Goal: Transaction & Acquisition: Purchase product/service

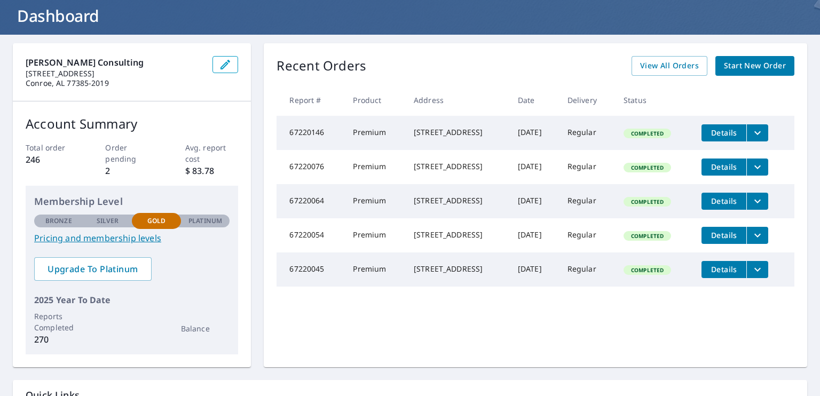
scroll to position [61, 0]
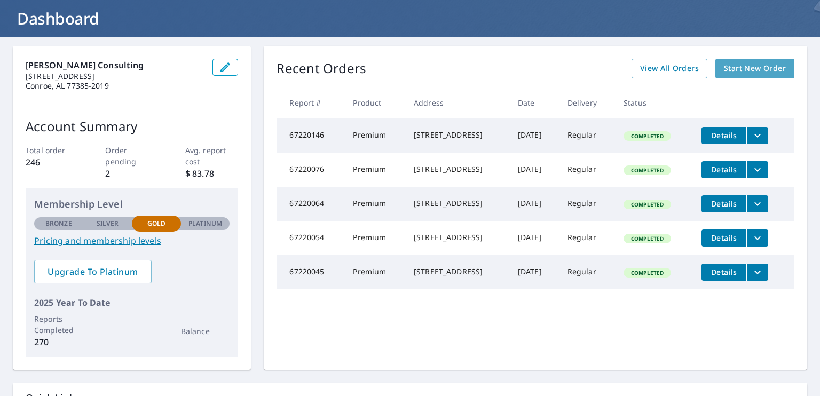
click at [747, 68] on span "Start New Order" at bounding box center [754, 68] width 62 height 13
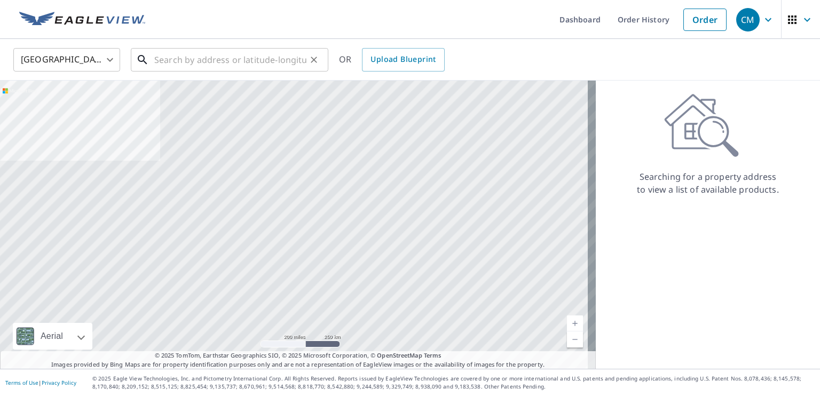
click at [209, 61] on input "text" at bounding box center [230, 60] width 152 height 30
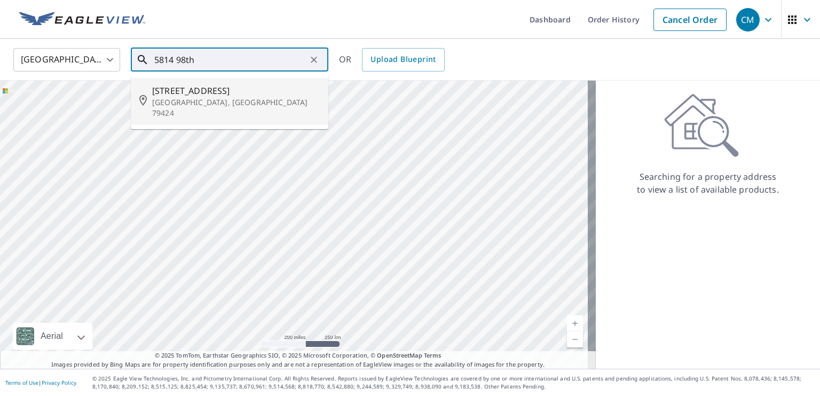
click at [190, 90] on span "[STREET_ADDRESS]" at bounding box center [236, 90] width 168 height 13
type input "[STREET_ADDRESS]"
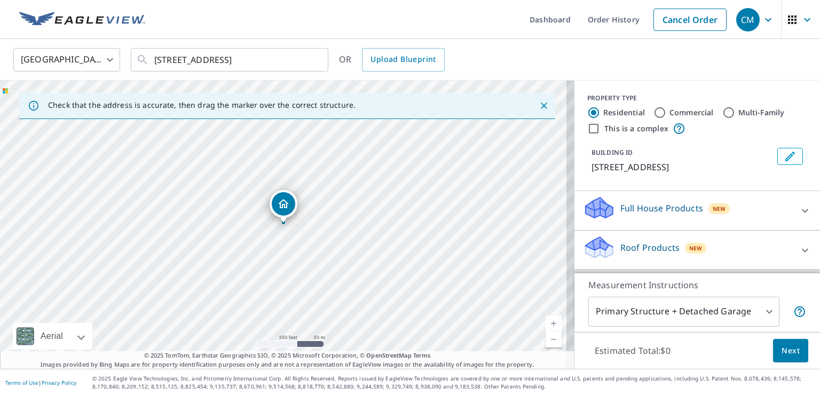
click at [545, 321] on link "Current Level 17, Zoom In" at bounding box center [553, 323] width 16 height 16
click at [545, 321] on link "Current Level 18, Zoom In" at bounding box center [553, 323] width 16 height 16
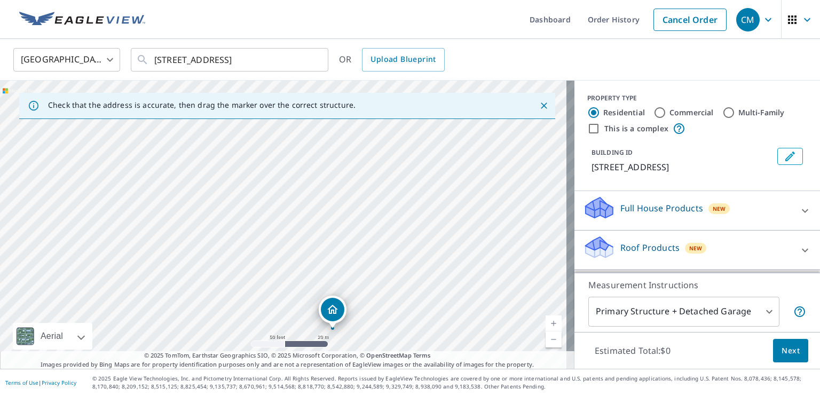
drag, startPoint x: 280, startPoint y: 203, endPoint x: 329, endPoint y: 308, distance: 116.5
click at [798, 209] on icon at bounding box center [804, 210] width 13 height 13
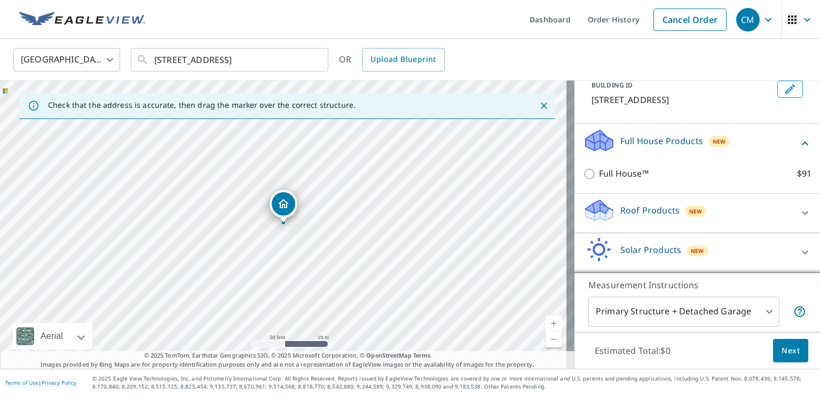
scroll to position [83, 0]
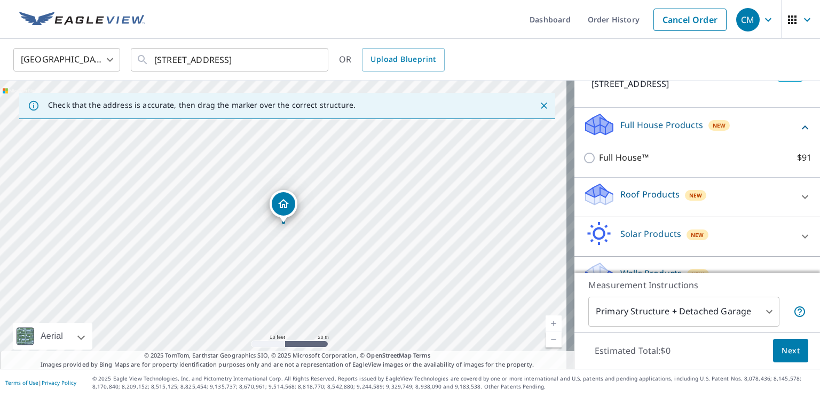
click at [724, 196] on div "Roof Products New" at bounding box center [687, 197] width 209 height 30
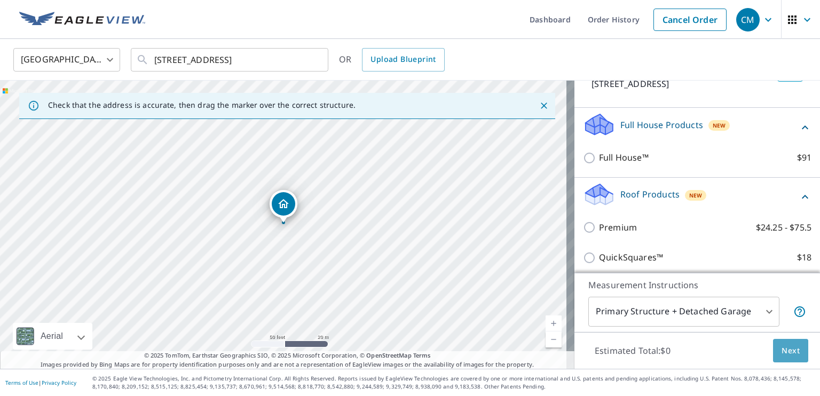
click at [781, 348] on span "Next" at bounding box center [790, 350] width 18 height 13
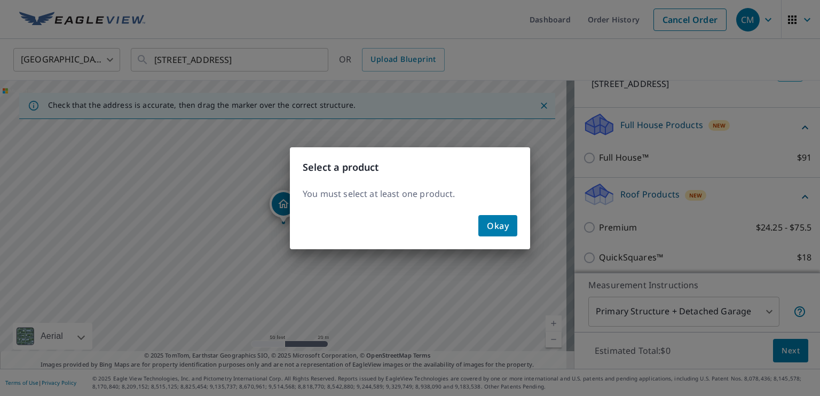
click at [497, 227] on span "Okay" at bounding box center [498, 225] width 22 height 15
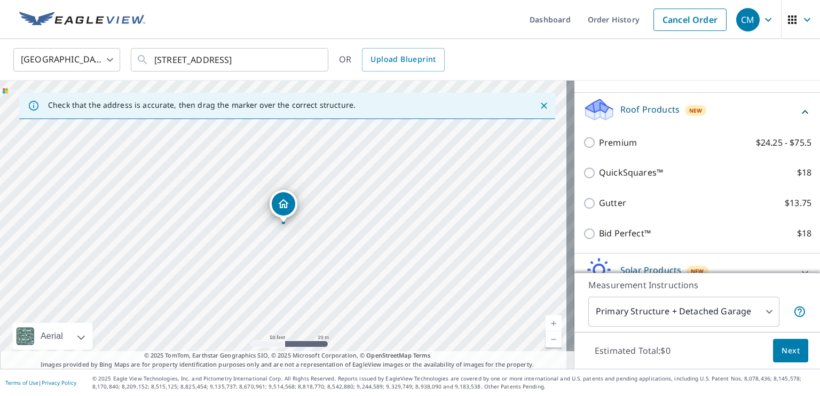
scroll to position [169, 0]
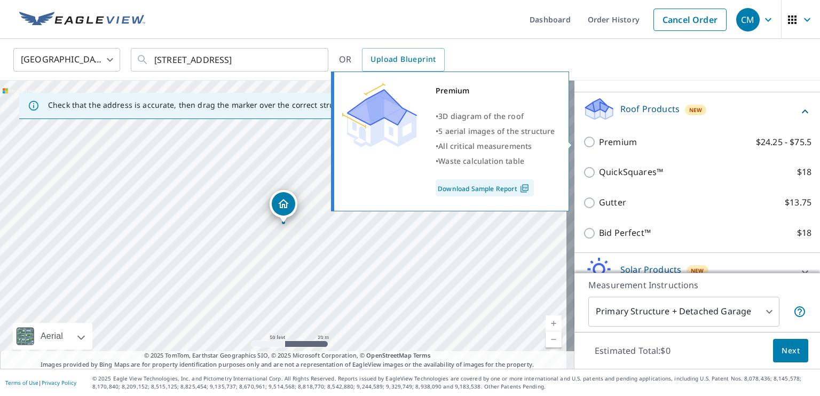
click at [583, 143] on input "Premium $24.25 - $75.5" at bounding box center [591, 142] width 16 height 13
checkbox input "true"
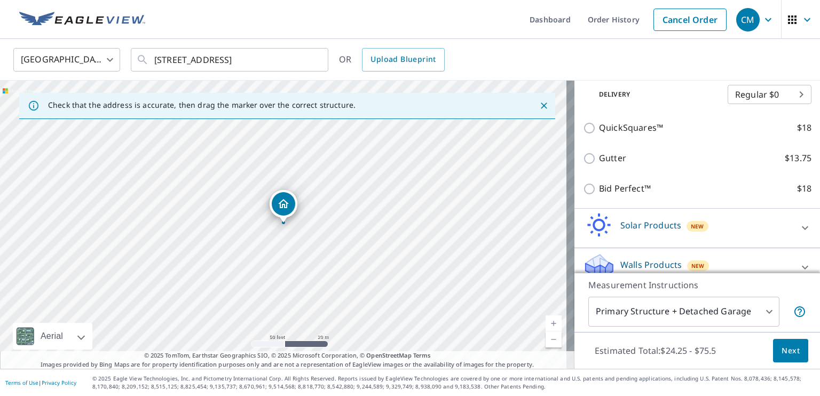
scroll to position [246, 0]
click at [781, 353] on span "Next" at bounding box center [790, 350] width 18 height 13
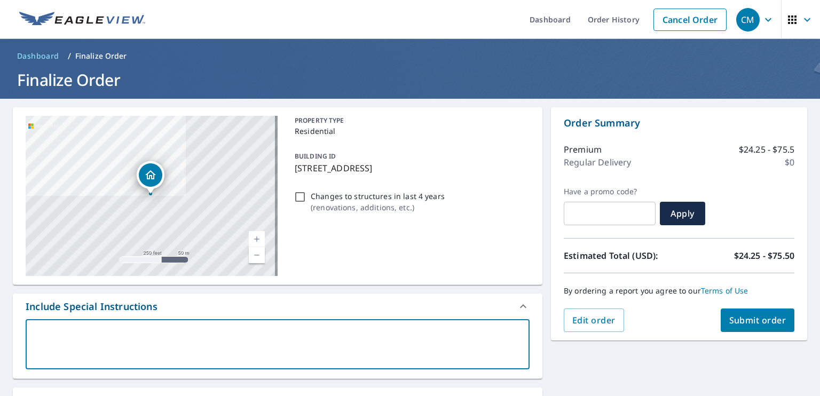
click at [96, 338] on textarea at bounding box center [277, 344] width 489 height 30
type textarea "F"
type textarea "x"
type textarea "Fo"
type textarea "x"
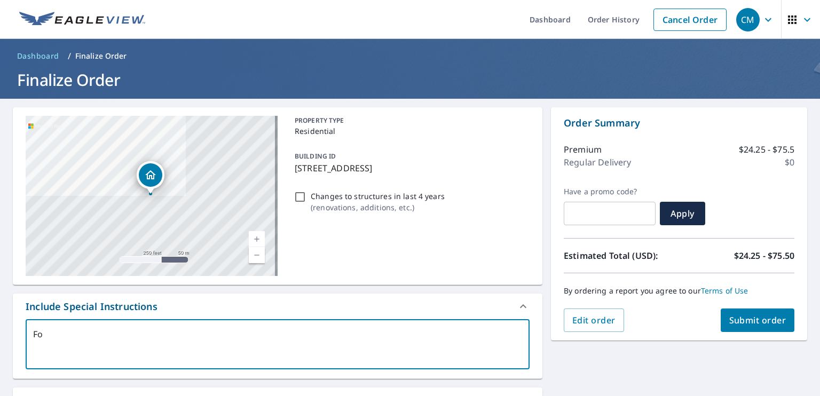
type textarea "For"
type textarea "x"
type textarea "For"
type textarea "x"
type textarea "For t"
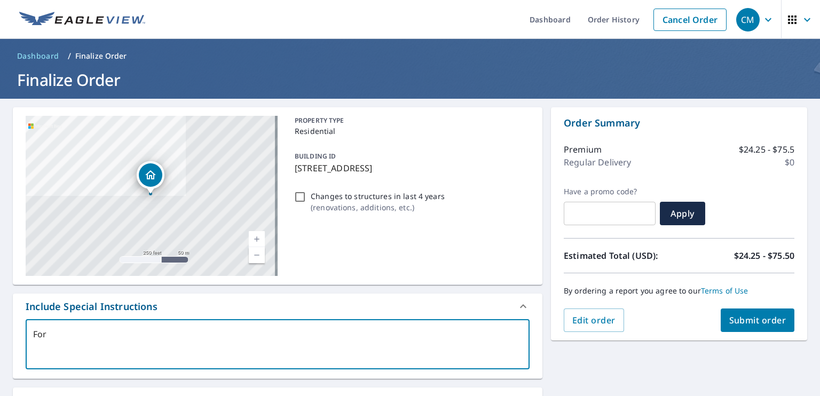
type textarea "x"
type textarea "For th"
type textarea "x"
type textarea "For the"
type textarea "x"
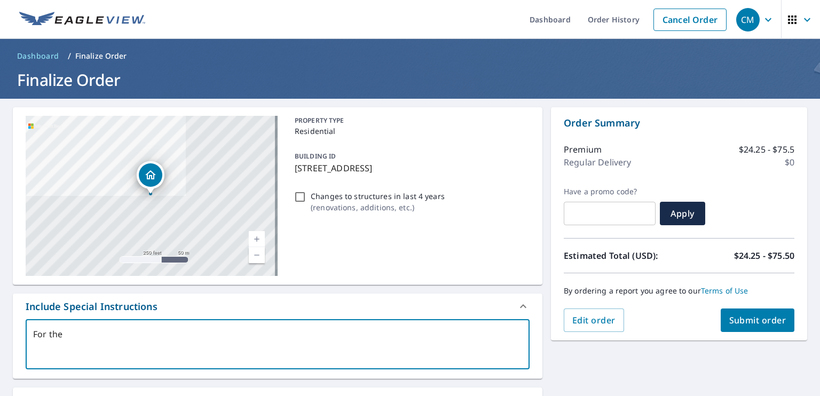
type textarea "For the"
type textarea "x"
type textarea "For the f"
type textarea "x"
type textarea "For the fr"
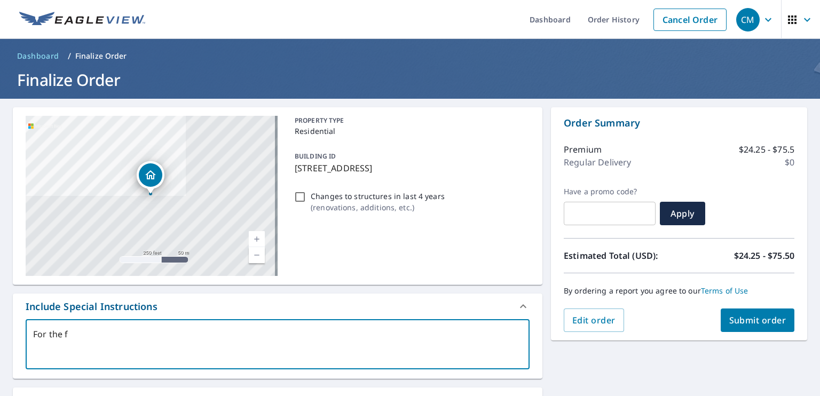
type textarea "x"
type textarea "For the fro"
type textarea "x"
type textarea "For the fron"
type textarea "x"
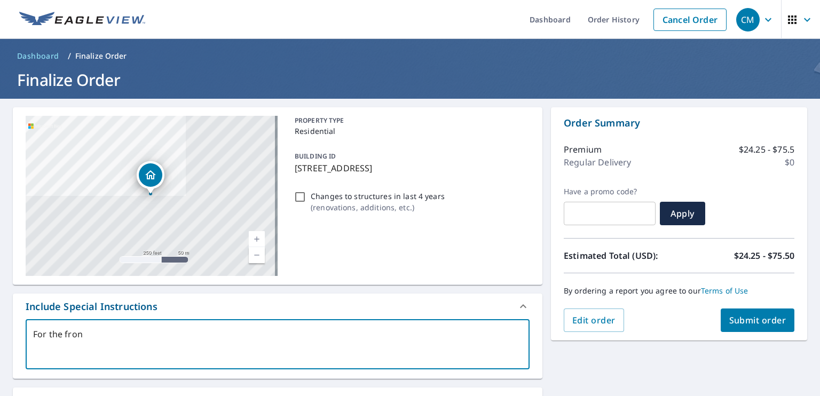
type textarea "For the front"
type textarea "x"
type textarea "For the front"
type textarea "x"
type textarea "For the front p"
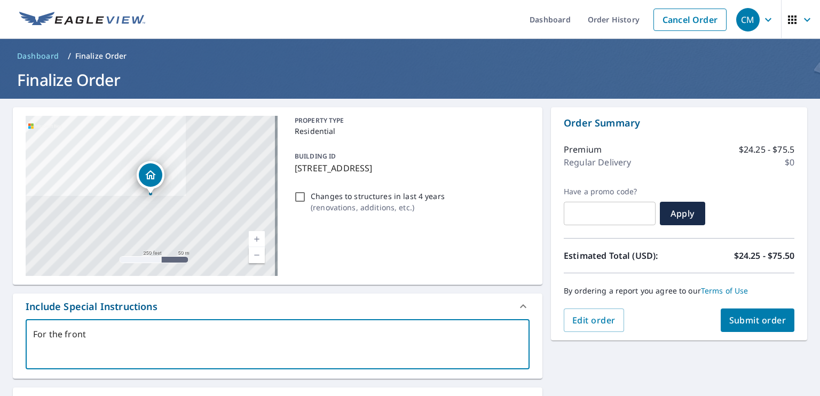
type textarea "x"
type textarea "For the front po"
type textarea "x"
type textarea "For the front por"
type textarea "x"
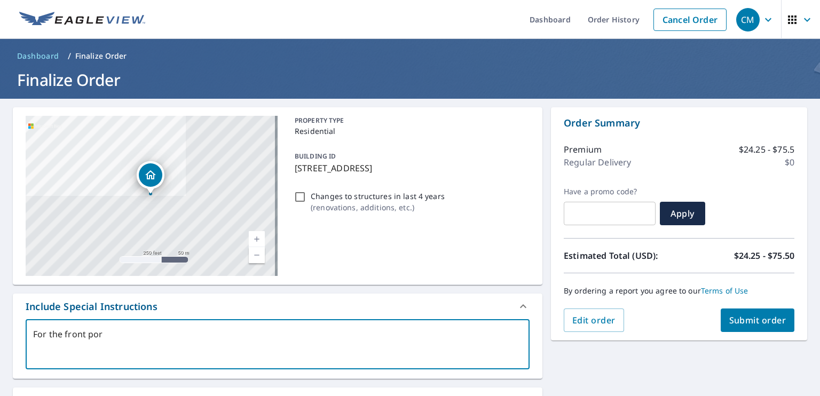
type textarea "For the front port"
type textarea "x"
type textarea "For the front porte"
type textarea "x"
type textarea "For the front portec"
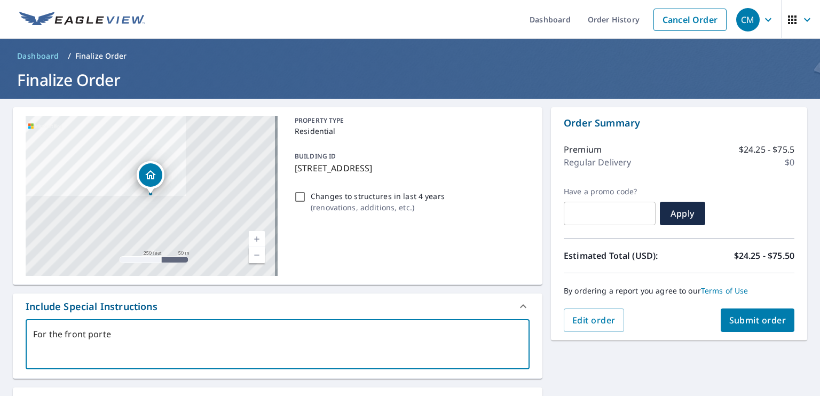
type textarea "x"
type textarea "For the front portecc"
type textarea "x"
type textarea "For the front portecco"
type textarea "x"
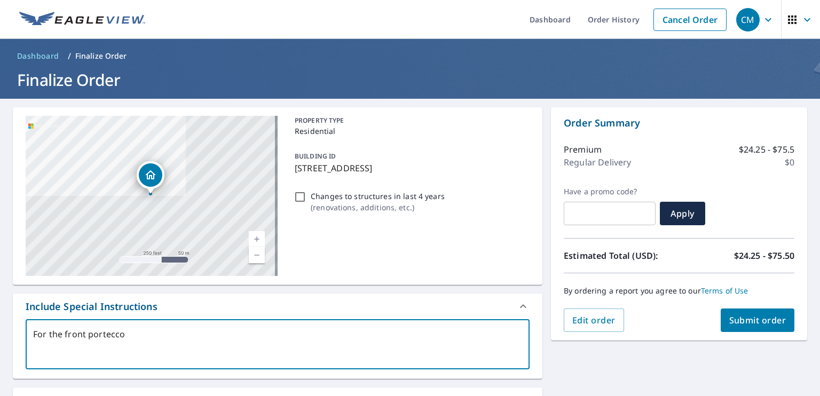
type textarea "For the front porteccoc"
type textarea "x"
type textarea "For the front porteccoch"
type textarea "x"
type textarea "For the front porteccoche"
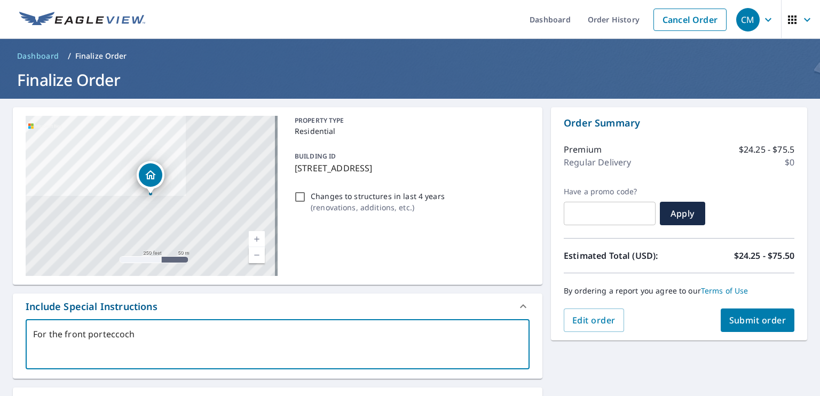
type textarea "x"
type textarea "For the front porteccocher"
type textarea "x"
type textarea "For the front porteccochere"
type textarea "x"
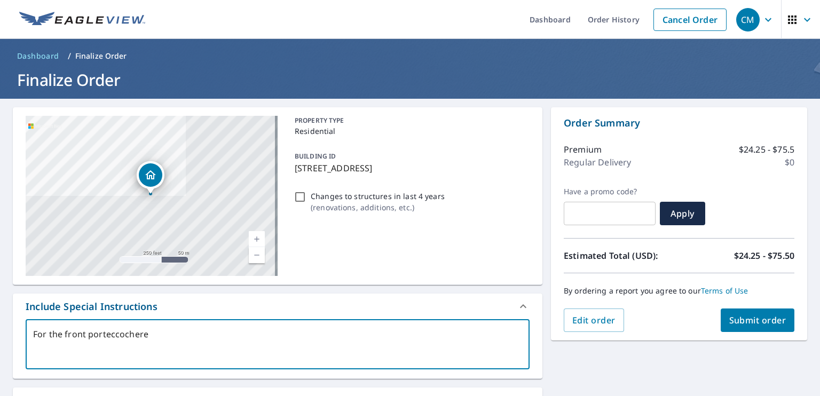
type textarea "For the front porteccochere"
type textarea "x"
type textarea "For the front porte-cochere"
type textarea "x"
type textarea "For the front porte-cochere"
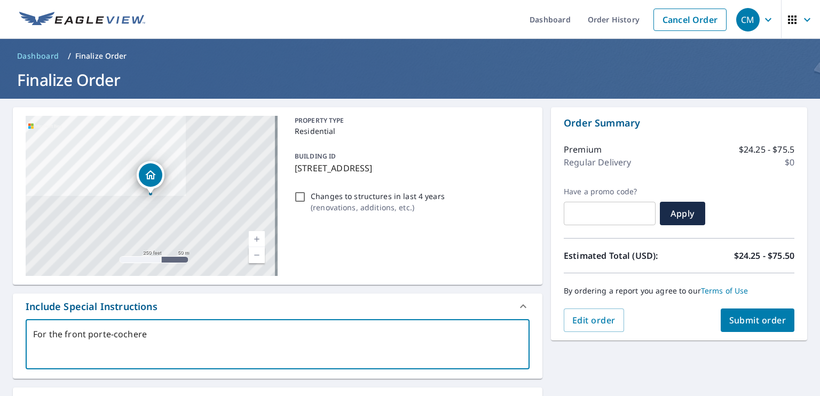
type textarea "x"
type textarea "For the front porte-cochere 3"
type textarea "x"
type textarea "For the front porte-cochere 33"
type textarea "x"
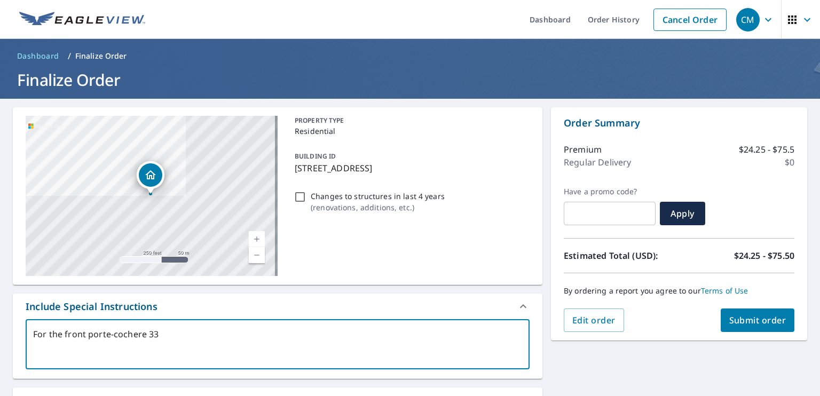
type textarea "For the front porte-cochere 3"
type textarea "x"
type textarea "For the front porte-cochere"
type textarea "x"
type textarea "For the front porte-cochere 9"
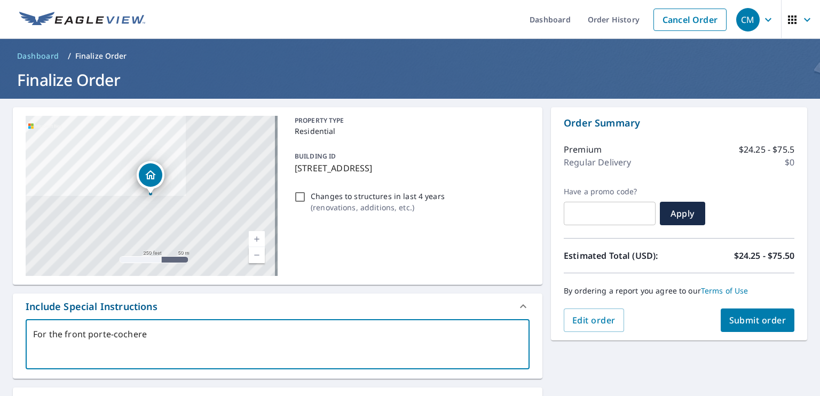
type textarea "x"
type textarea "For the front porte-cochere 93"
type textarea "x"
type textarea "For the front porte-cochere 933"
type textarea "x"
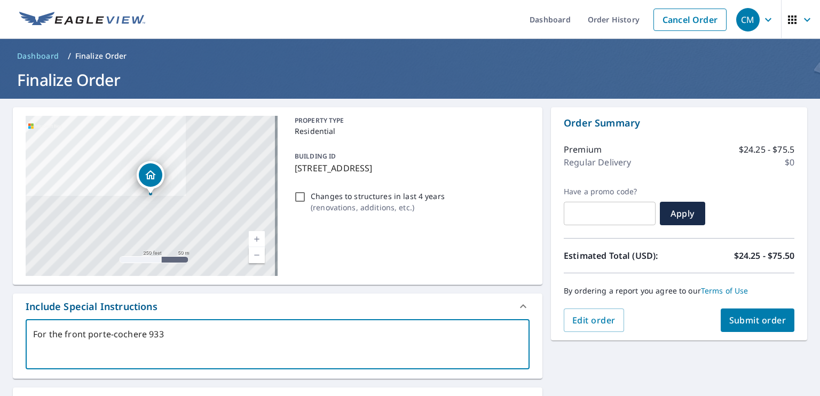
type textarea "For the front porte-cochere 933."
type textarea "x"
type textarea "For the front porte-cochere 933.5"
type textarea "x"
type textarea "For the front porte-cochere 933.50"
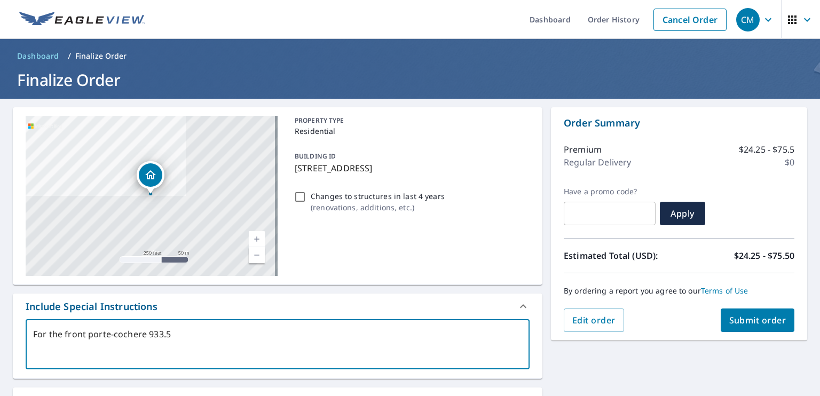
type textarea "x"
type textarea "For the front porte-cochere 933.505"
type textarea "x"
type textarea "For the front porte-cochere 933.5056"
type textarea "x"
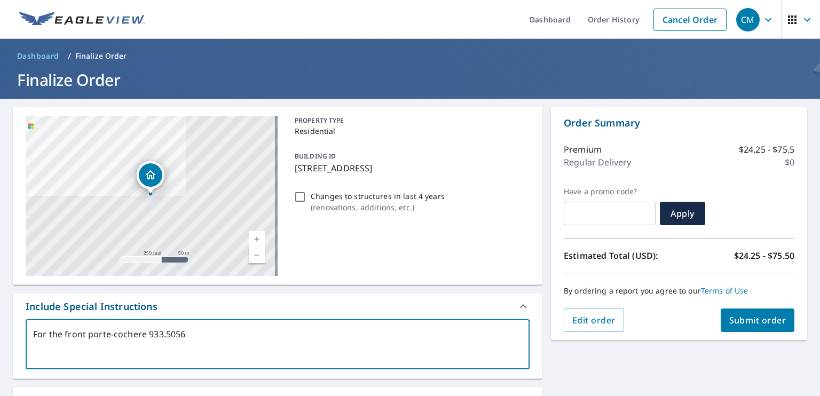
type textarea "For the front porte-cochere 933.50562"
type textarea "x"
type textarea "For the front porte-cochere 933.505623"
type textarea "x"
type textarea "For the front porte-cochere 933.5056232"
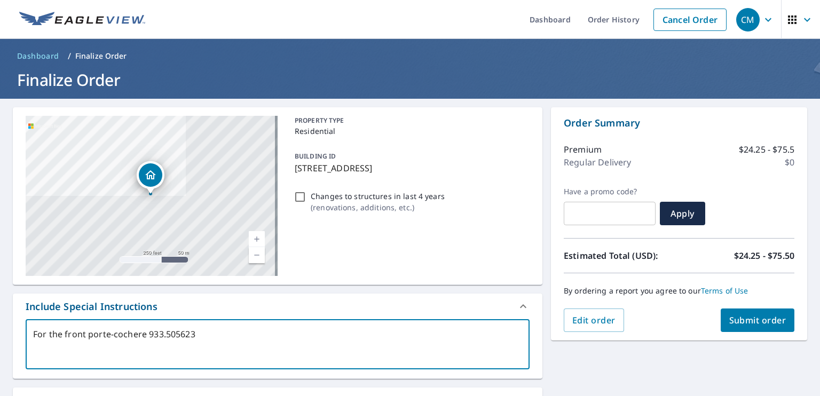
type textarea "x"
type textarea "For the front porte-cochere 933.5056232,"
type textarea "x"
type textarea "For the front porte-cochere 933.5056232,-"
type textarea "x"
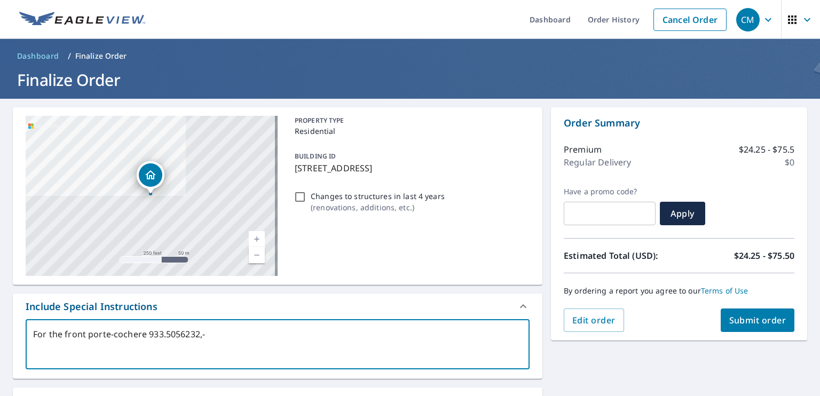
type textarea "For the front porte-cochere 933.5056232,-1"
type textarea "x"
type textarea "For the front porte-cochere 933.5056232,-10"
type textarea "x"
type textarea "For the front porte-cochere 933.5056232,-101"
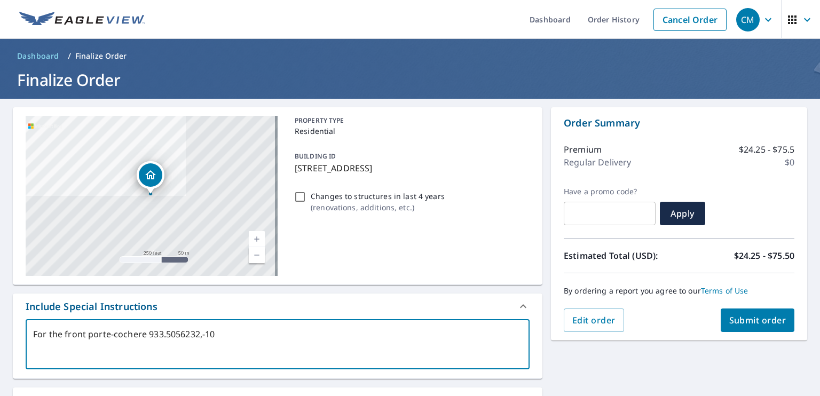
type textarea "x"
type textarea "For the front porte-cochere 933.5056232,-101."
type textarea "x"
type textarea "For the front porte-cochere 933.5056232,-101.9"
type textarea "x"
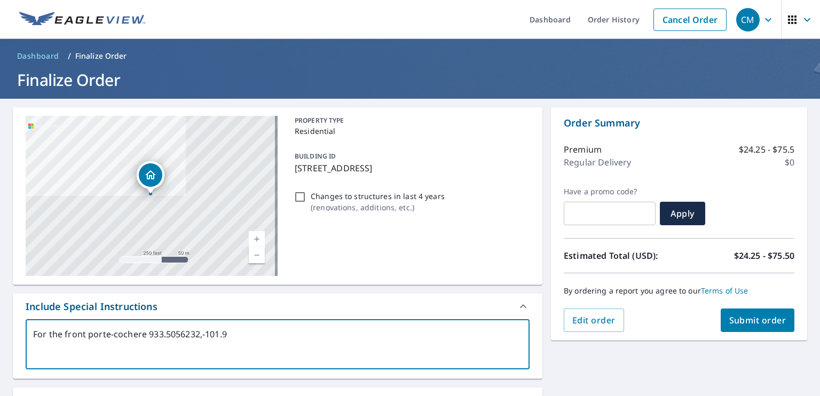
type textarea "For the front porte-cochere 933.5056232,-101.94"
type textarea "x"
type textarea "For the front porte-cochere 933.5056232,-101.941"
type textarea "x"
type textarea "For the front porte-cochere 933.5056232,-101.9415"
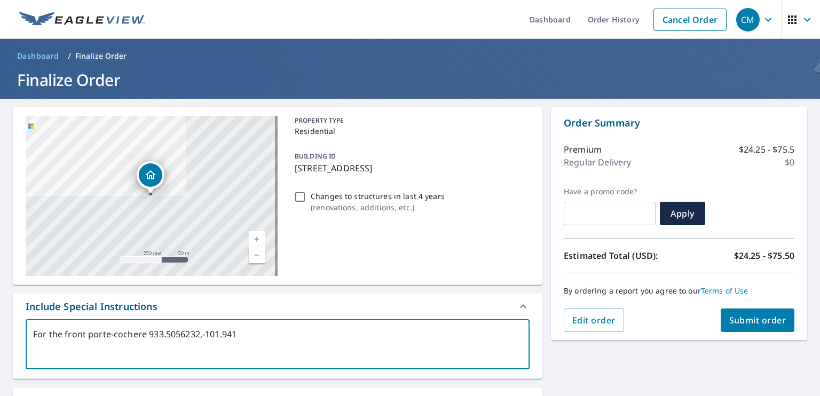
type textarea "x"
type textarea "For the front porte-cochere 933.5056232,-101.94155"
type textarea "x"
type textarea "For the front porte-cochere 933.5056232,-101.941559"
type textarea "x"
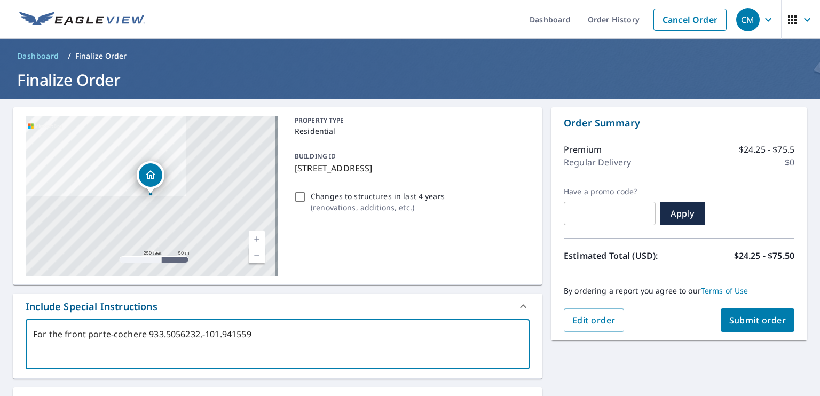
type textarea "For the front porte-cochere 933.5056232,-101.9415597"
type textarea "x"
type textarea "For the front porte-cochere 933.5056232,-101.9415597)"
type textarea "x"
type textarea "For the front porte-cochere 933.5056232,-101.9415597)"
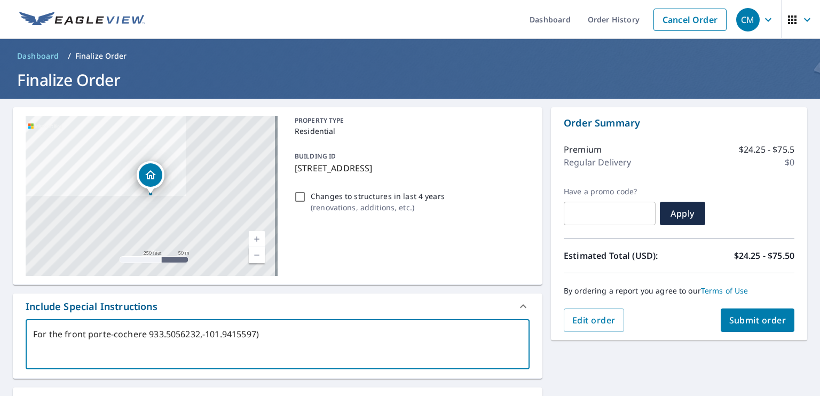
type textarea "x"
click at [144, 335] on textarea "For the front porte-cochere 933.5056232,-101.9415597)" at bounding box center [277, 344] width 489 height 30
type textarea "For the front porte-cochereo 933.5056232,-101.9415597)"
type textarea "x"
type textarea "For the front porte-cochereon 933.5056232,-101.9415597)"
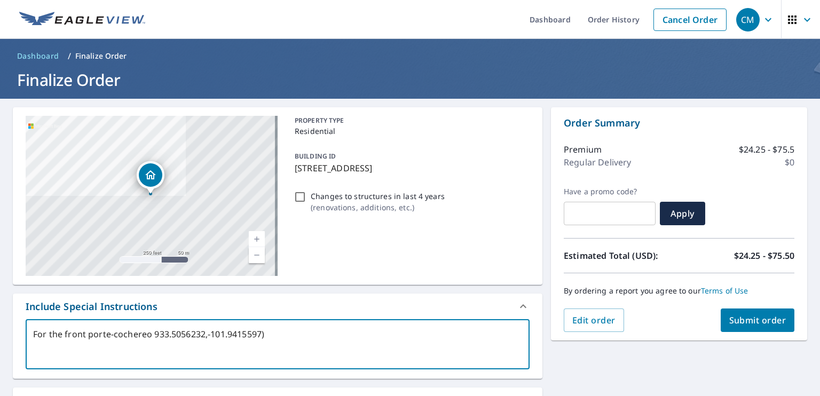
type textarea "x"
type textarea "For the front porte-cochereonl 933.5056232,-101.9415597)"
type textarea "x"
type textarea "For the front porte-cochereonly 933.5056232,-101.9415597)"
type textarea "x"
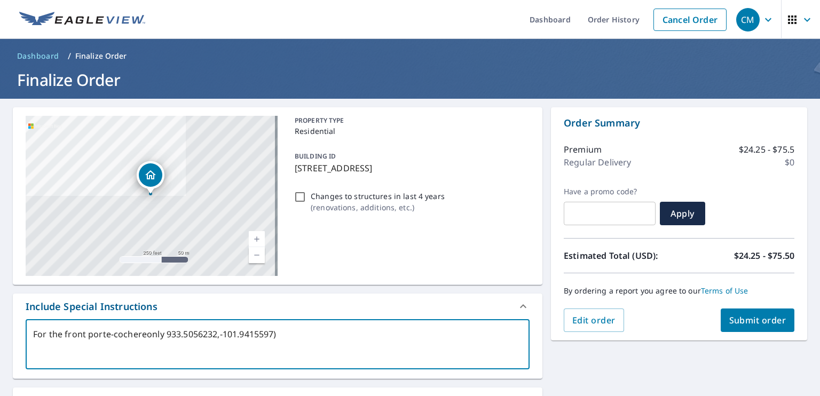
type textarea "For the front porte-cochereonly 933.5056232,-101.9415597)"
type textarea "x"
type textarea "For the front porte-cochere only 933.5056232,-101.9415597)"
type textarea "x"
type textarea "For the front porte-cochere only (933.5056232,-101.9415597)"
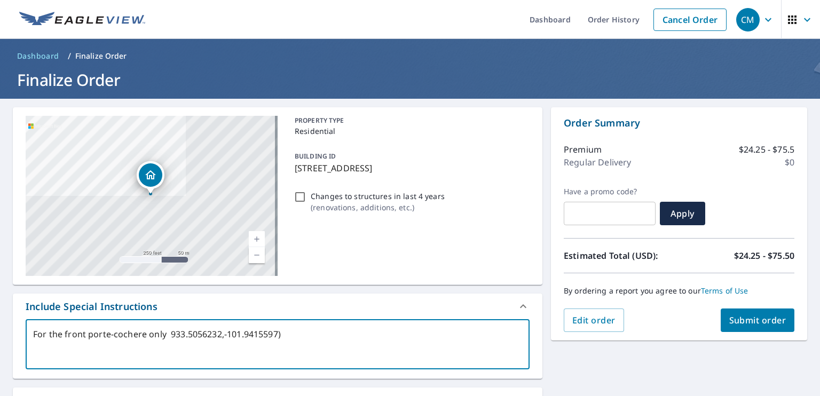
type textarea "x"
type textarea "For the front porte-cochere only (33.5056232,-101.9415597)"
type textarea "x"
click at [356, 335] on textarea "For the front porte-cochere only (33.5056232,-101.9415597)" at bounding box center [277, 344] width 489 height 30
click at [331, 344] on textarea "For the front porte-cochere only (33.5056232,-101.9415597)" at bounding box center [277, 344] width 489 height 30
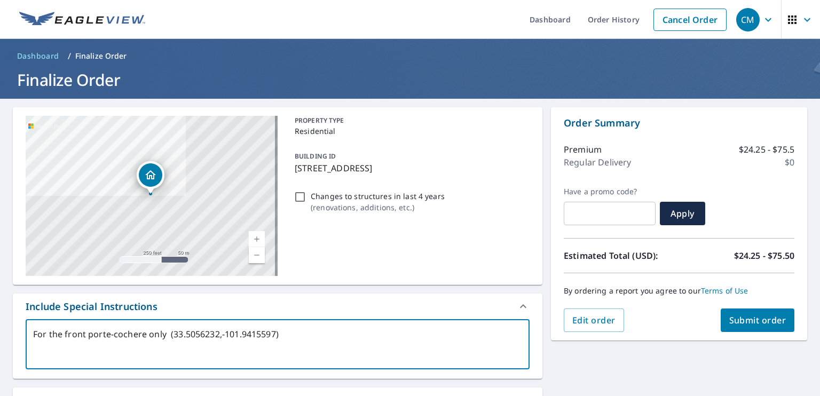
type textarea "For the front porte-cochere only (33.5056232 ,-101.9415597)"
type textarea "x"
type textarea "For the front porte-cochere only (33.5056232,-101.9415597)"
type textarea "x"
type textarea "For the front porte-cochere only (33.5056232, -101.9415597)"
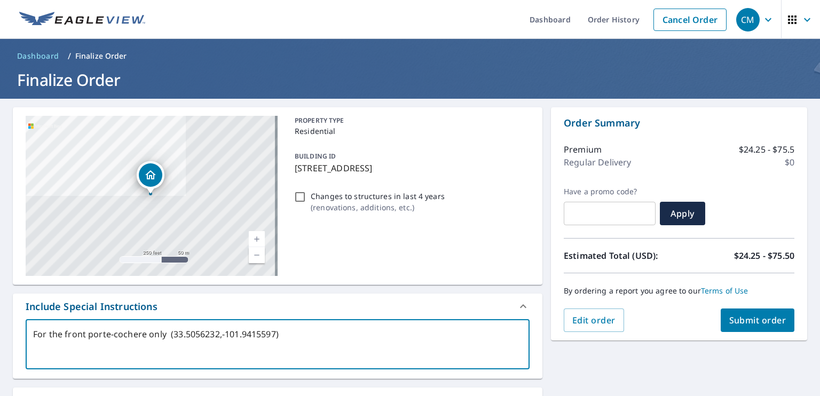
type textarea "x"
click at [301, 342] on textarea "For the front porte-cochere only (33.5056232, -101.9415597)" at bounding box center [277, 344] width 489 height 30
type textarea "For the front porte-cochere only (33.5056232, -101.9415597)"
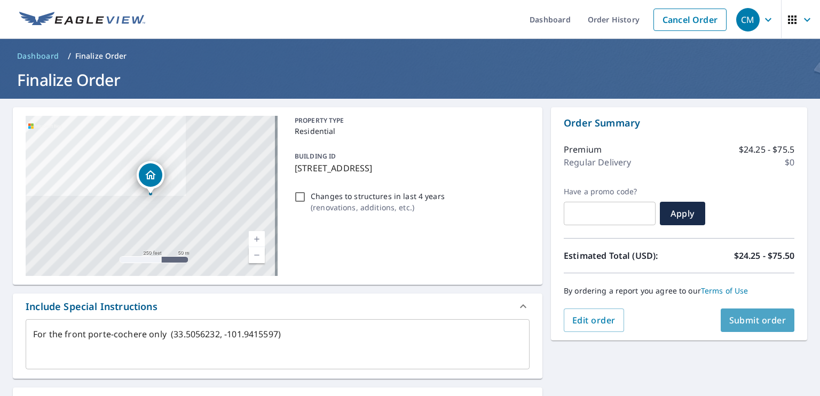
click at [755, 324] on span "Submit order" at bounding box center [757, 320] width 57 height 12
type textarea "x"
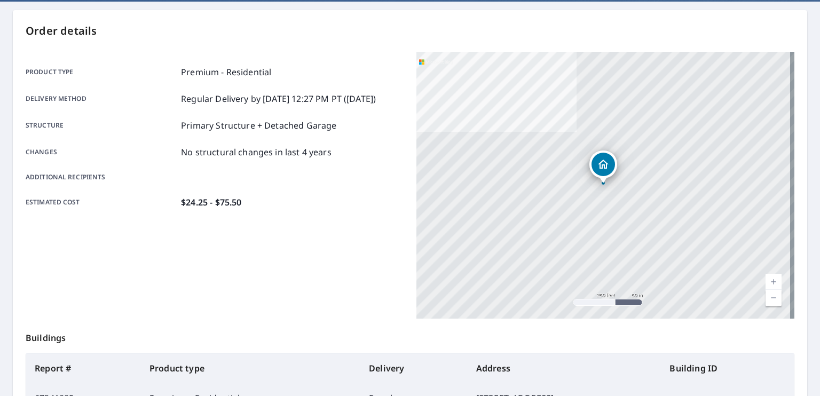
scroll to position [232, 0]
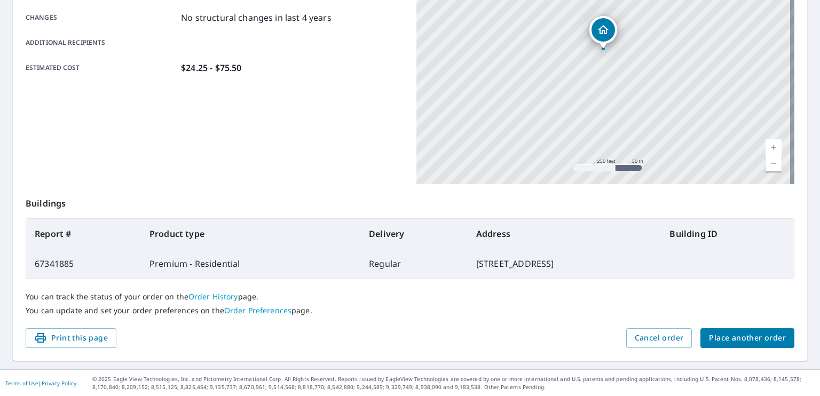
click at [733, 341] on span "Place another order" at bounding box center [747, 337] width 77 height 13
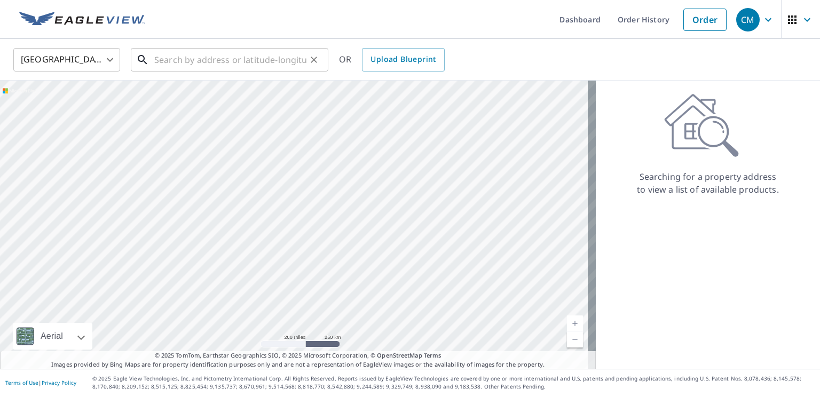
click at [245, 60] on input "text" at bounding box center [230, 60] width 152 height 30
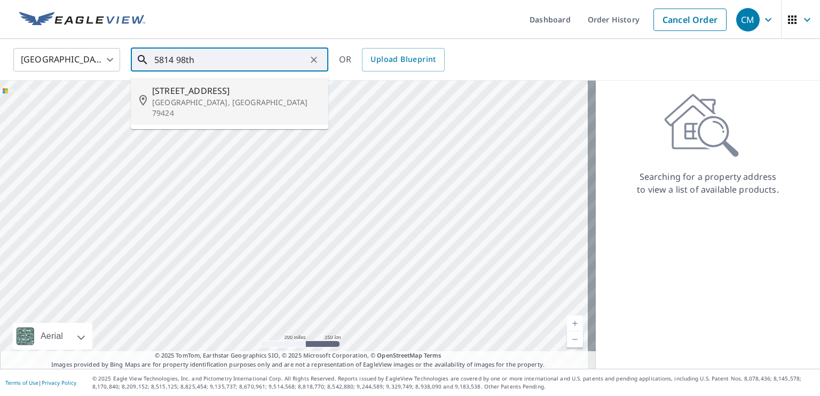
click at [207, 97] on p "[GEOGRAPHIC_DATA], [GEOGRAPHIC_DATA] 79424" at bounding box center [236, 107] width 168 height 21
type input "[STREET_ADDRESS]"
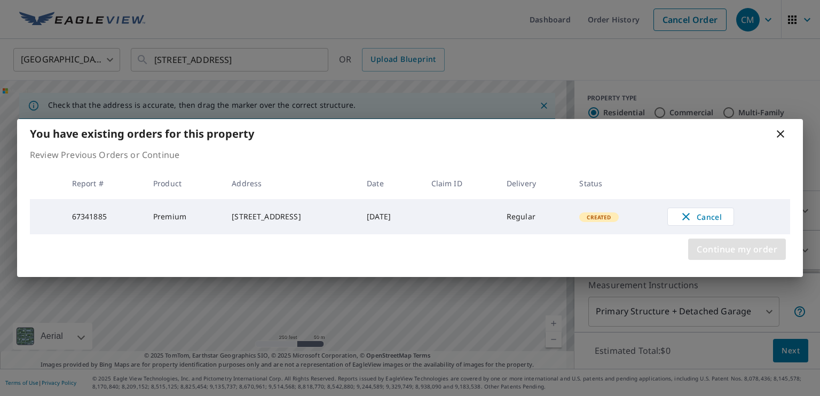
click at [722, 246] on span "Continue my order" at bounding box center [736, 249] width 81 height 15
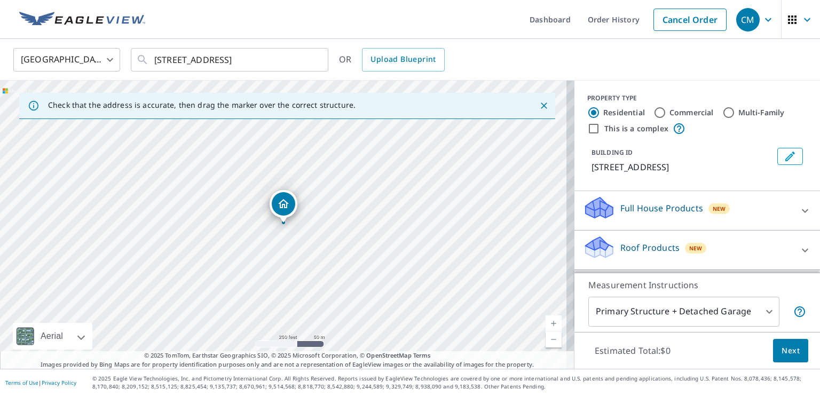
click at [545, 323] on link "Current Level 17, Zoom In" at bounding box center [553, 323] width 16 height 16
click at [545, 323] on link "Current Level 17.974577403120094, Zoom In" at bounding box center [553, 323] width 16 height 16
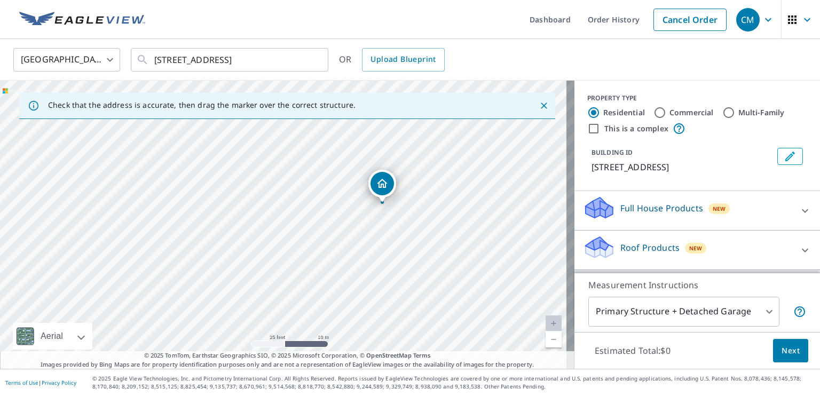
drag, startPoint x: 286, startPoint y: 201, endPoint x: 385, endPoint y: 181, distance: 100.8
click at [798, 246] on icon at bounding box center [804, 250] width 13 height 13
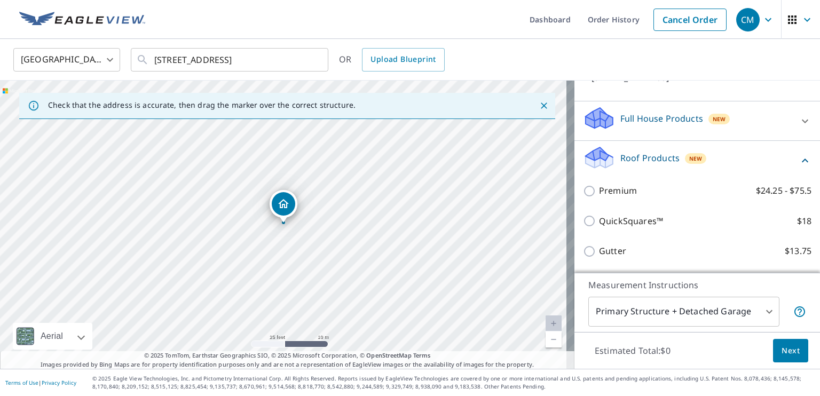
scroll to position [146, 0]
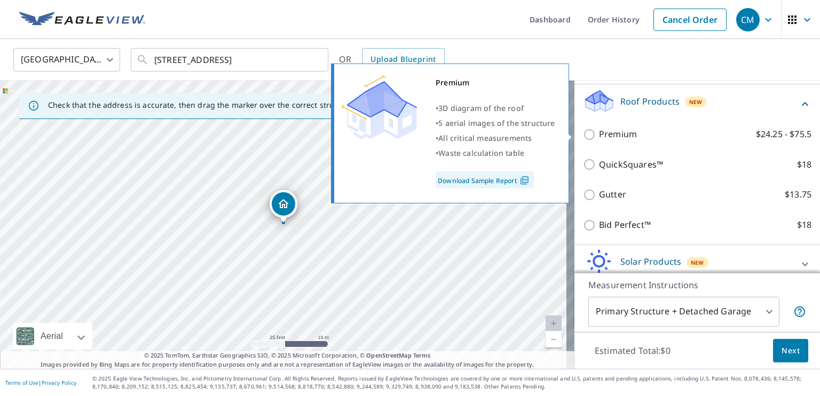
click at [583, 134] on input "Premium $24.25 - $75.5" at bounding box center [591, 134] width 16 height 13
checkbox input "true"
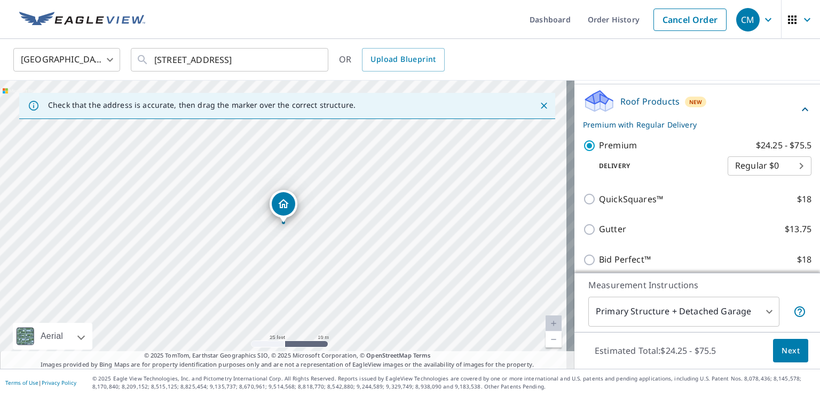
click at [781, 352] on span "Next" at bounding box center [790, 350] width 18 height 13
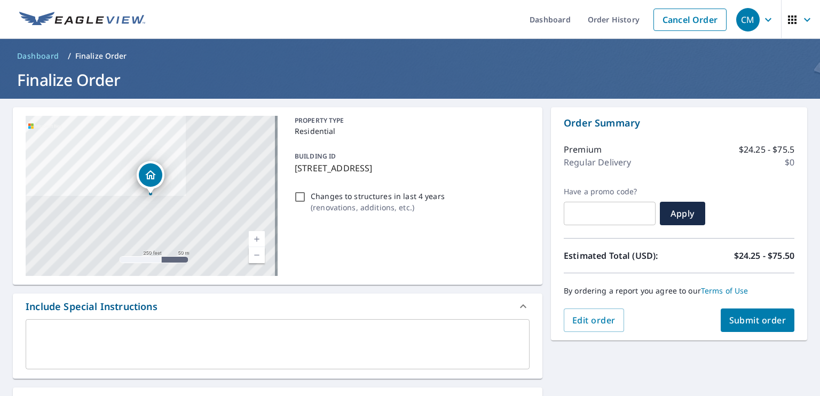
click at [165, 327] on div "x ​" at bounding box center [278, 344] width 504 height 50
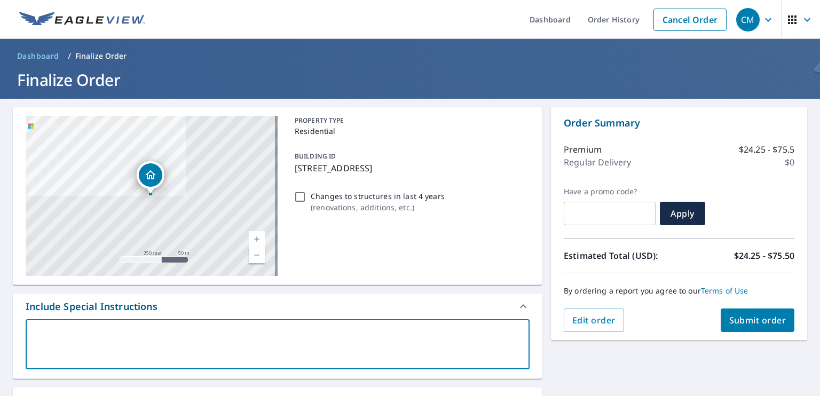
type textarea "F"
type textarea "x"
type textarea "Fo"
type textarea "x"
type textarea "Fot"
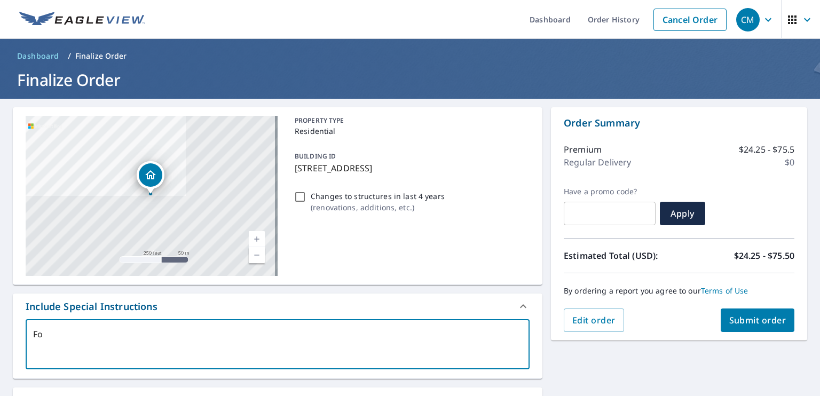
type textarea "x"
type textarea "Fot"
type textarea "x"
type textarea "Fot h"
type textarea "x"
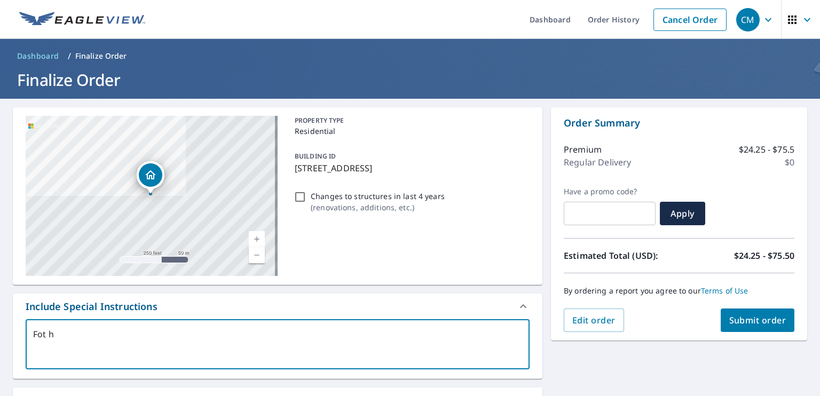
type textarea "Fot"
type textarea "x"
type textarea "Fot t"
type textarea "x"
type textarea "Fot th"
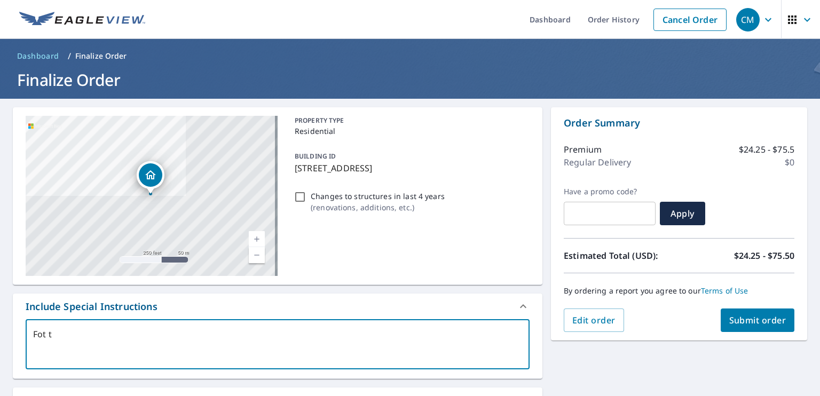
type textarea "x"
type textarea "Fot the"
type textarea "x"
type textarea "Fot th"
type textarea "x"
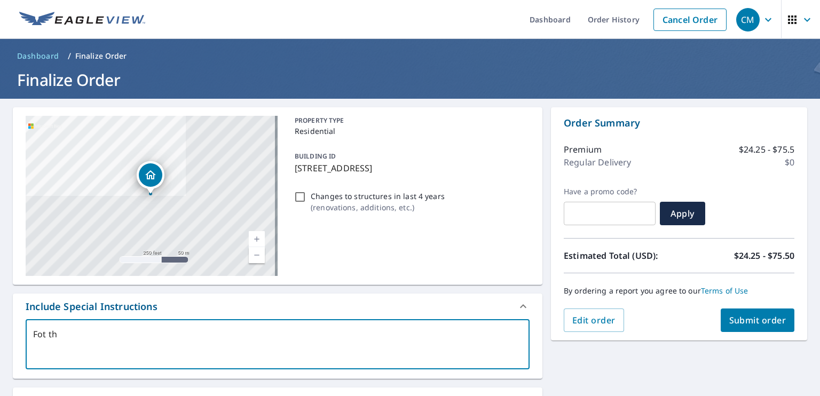
type textarea "Fot t"
type textarea "x"
type textarea "Fot"
type textarea "x"
type textarea "Fot"
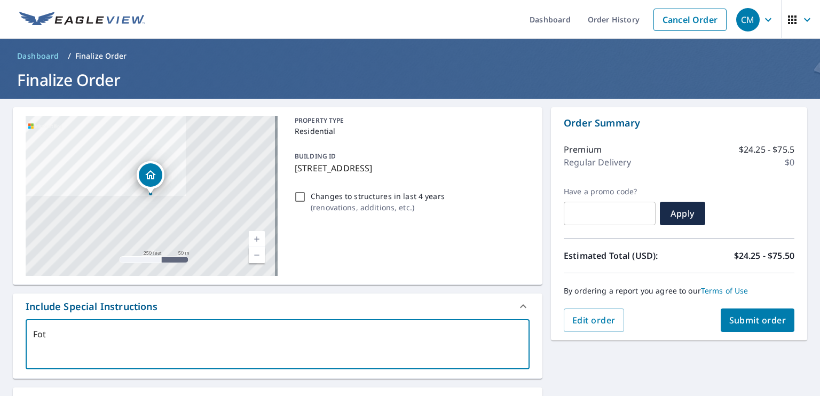
type textarea "x"
type textarea "Fo"
type textarea "x"
type textarea "For"
type textarea "x"
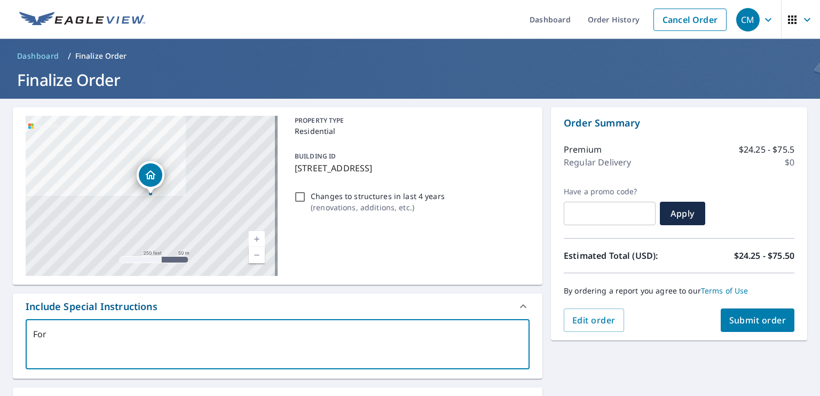
type textarea "For"
type textarea "x"
type textarea "For t"
type textarea "x"
type textarea "For th"
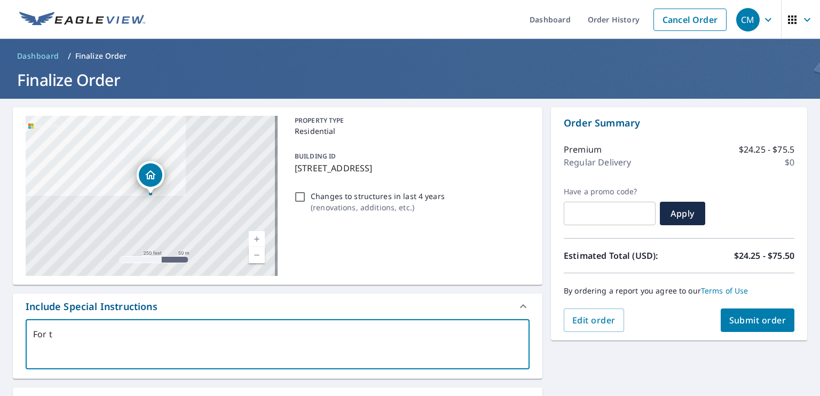
type textarea "x"
type textarea "For the"
type textarea "x"
type textarea "For the"
type textarea "x"
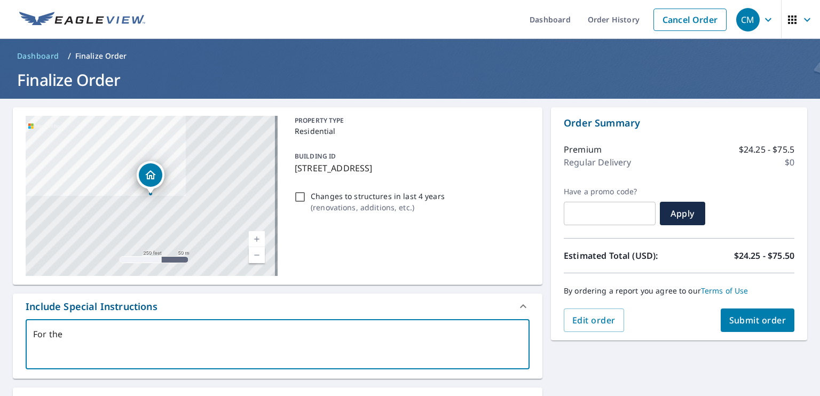
type textarea "For the b"
type textarea "x"
type textarea "For the ba"
type textarea "x"
type textarea "For the bac"
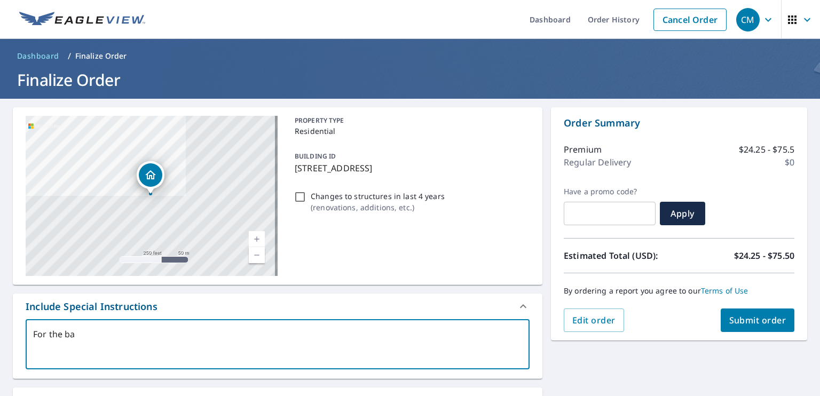
type textarea "x"
type textarea "For the back"
type textarea "x"
type textarea "For the back"
type textarea "x"
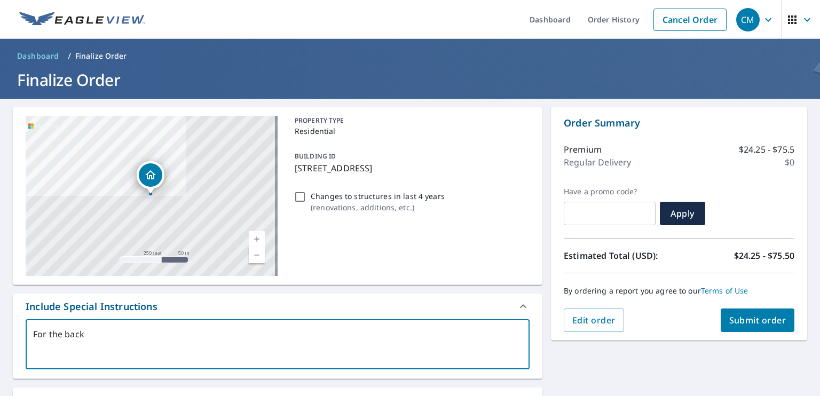
type textarea "For the back G"
type textarea "x"
click at [171, 333] on textarea "For the back Gazebo only" at bounding box center [277, 344] width 489 height 30
click at [743, 320] on span "Submit order" at bounding box center [757, 320] width 57 height 12
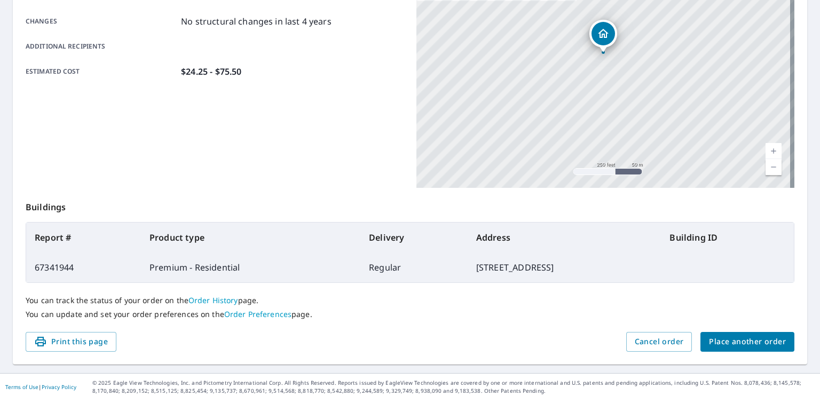
scroll to position [227, 0]
click at [715, 344] on span "Place another order" at bounding box center [747, 342] width 77 height 13
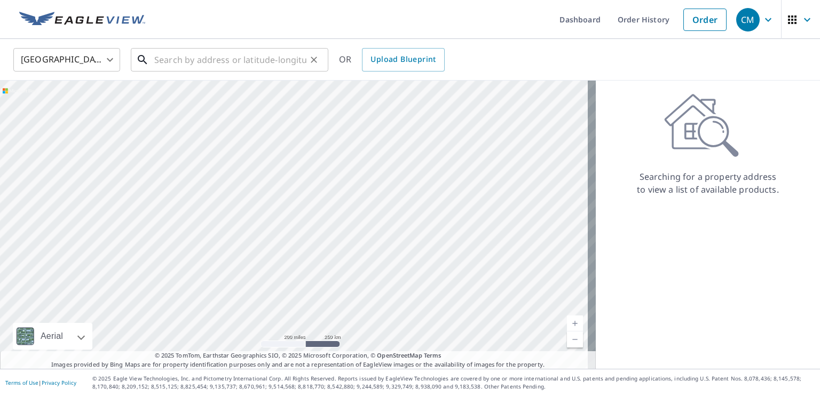
click at [243, 67] on input "text" at bounding box center [230, 60] width 152 height 30
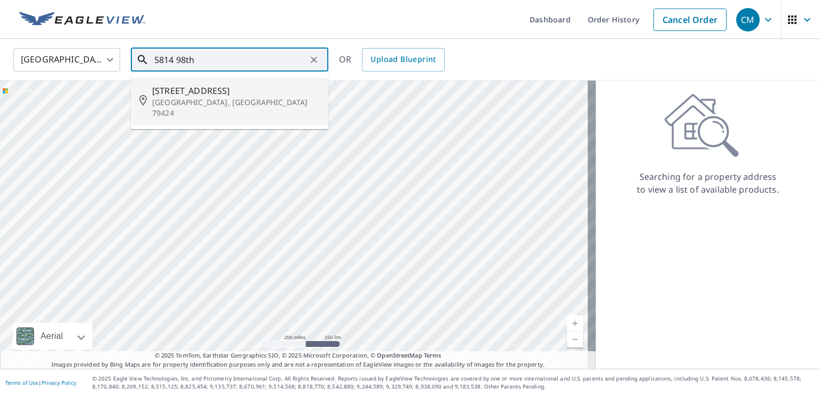
click at [220, 97] on p "[GEOGRAPHIC_DATA], [GEOGRAPHIC_DATA] 79424" at bounding box center [236, 107] width 168 height 21
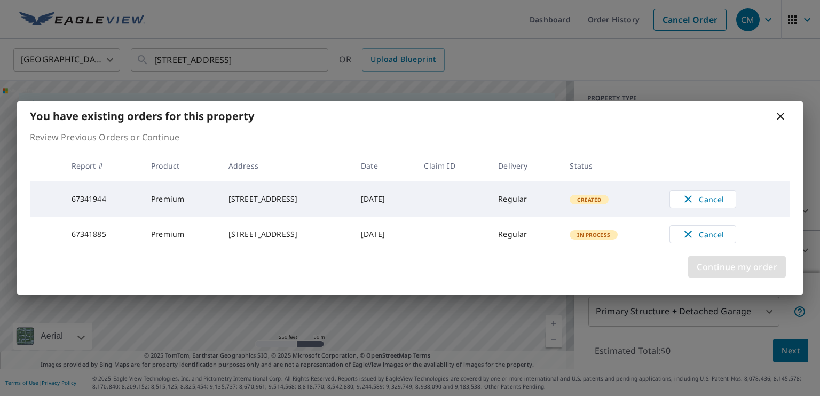
click at [720, 274] on span "Continue my order" at bounding box center [736, 266] width 81 height 15
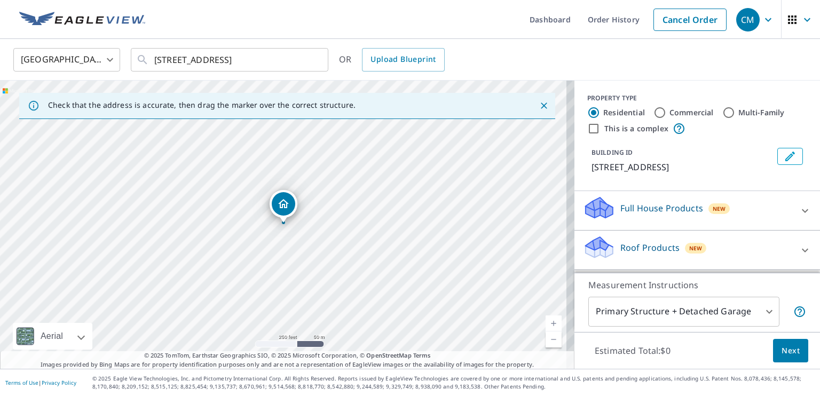
click at [545, 323] on link "Current Level 17, Zoom In" at bounding box center [553, 323] width 16 height 16
click at [545, 323] on link "Current Level 17.94959504656276, Zoom In" at bounding box center [553, 323] width 16 height 16
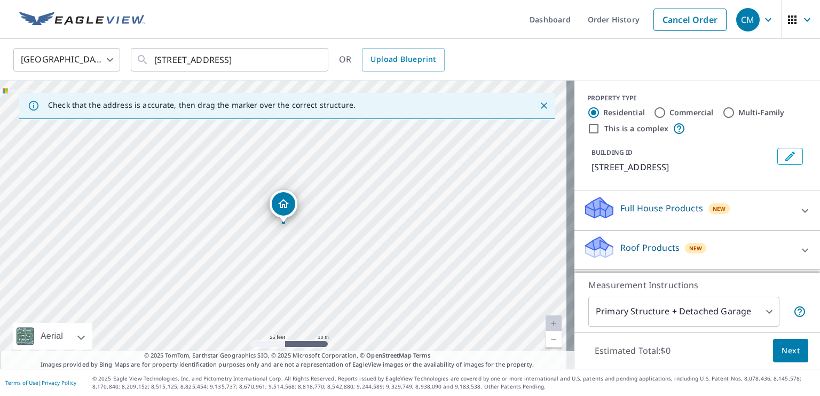
click at [328, 176] on div "[STREET_ADDRESS]" at bounding box center [287, 225] width 574 height 288
drag, startPoint x: 279, startPoint y: 203, endPoint x: 367, endPoint y: 122, distance: 120.1
drag, startPoint x: 279, startPoint y: 206, endPoint x: 289, endPoint y: 173, distance: 35.1
drag, startPoint x: 287, startPoint y: 195, endPoint x: 284, endPoint y: 187, distance: 7.8
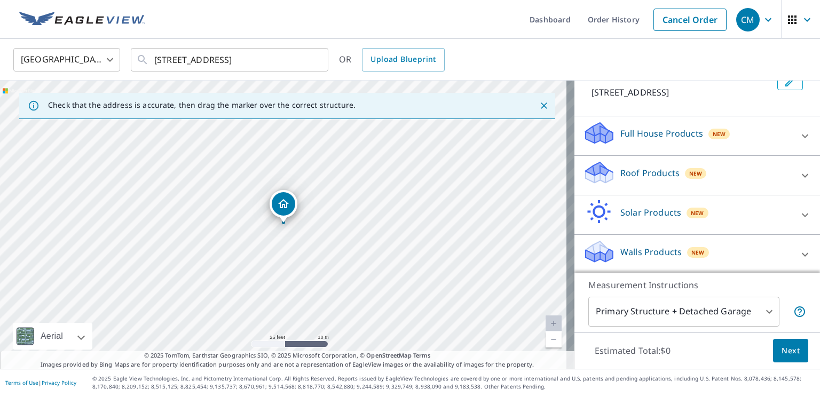
scroll to position [76, 0]
click at [798, 176] on icon at bounding box center [804, 174] width 13 height 13
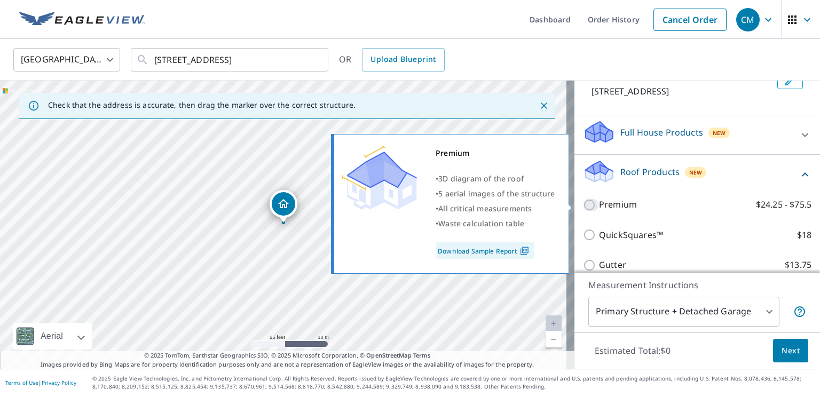
click at [583, 203] on input "Premium $24.25 - $75.5" at bounding box center [591, 204] width 16 height 13
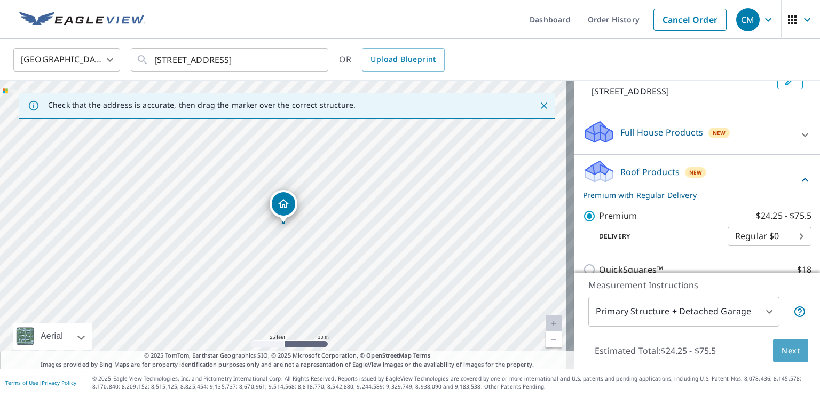
click at [781, 346] on span "Next" at bounding box center [790, 350] width 18 height 13
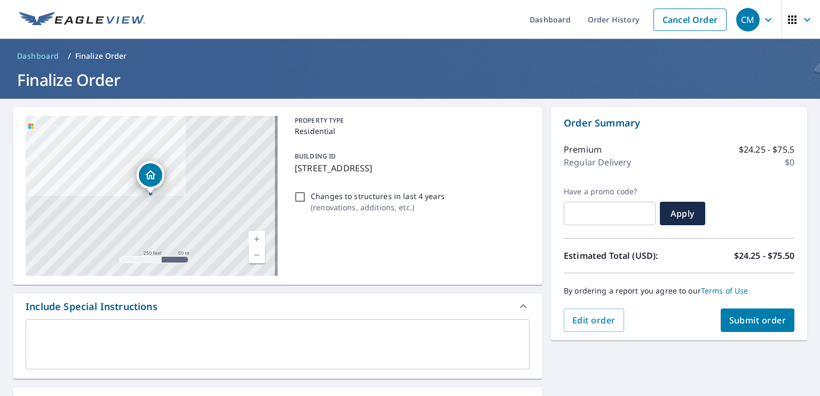
click at [226, 328] on div "x ​" at bounding box center [278, 344] width 504 height 50
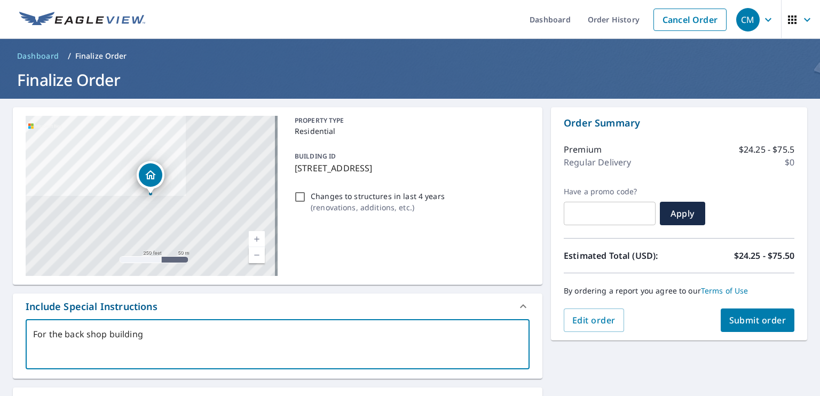
drag, startPoint x: 162, startPoint y: 333, endPoint x: 162, endPoint y: 328, distance: 5.9
click at [162, 333] on textarea "For the back shop building" at bounding box center [277, 344] width 489 height 30
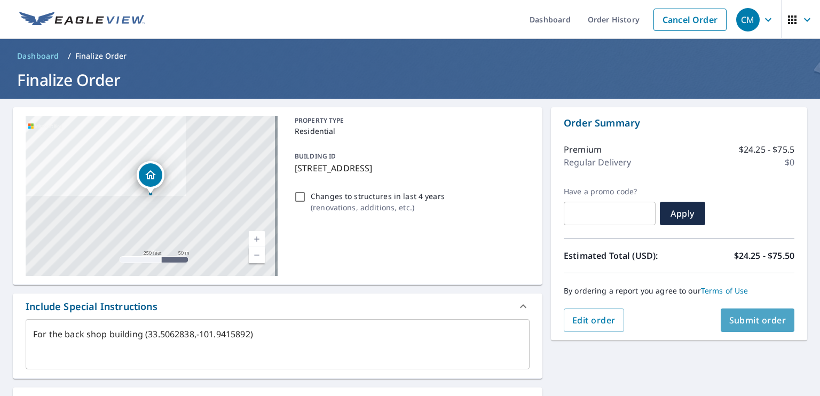
click at [752, 316] on span "Submit order" at bounding box center [757, 320] width 57 height 12
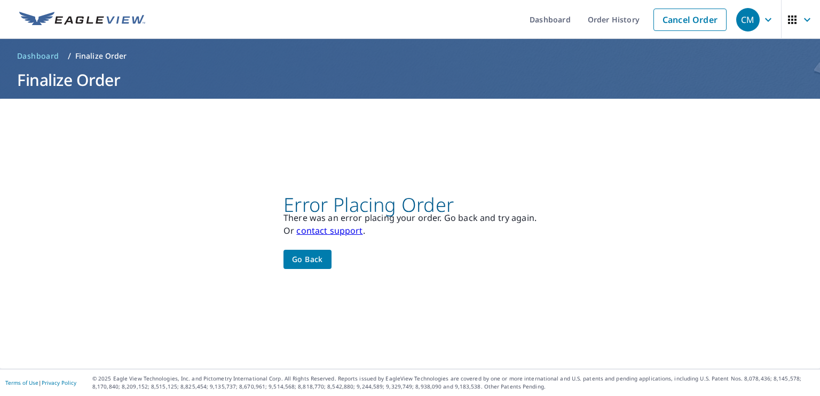
click at [312, 252] on button "Go back" at bounding box center [307, 260] width 48 height 20
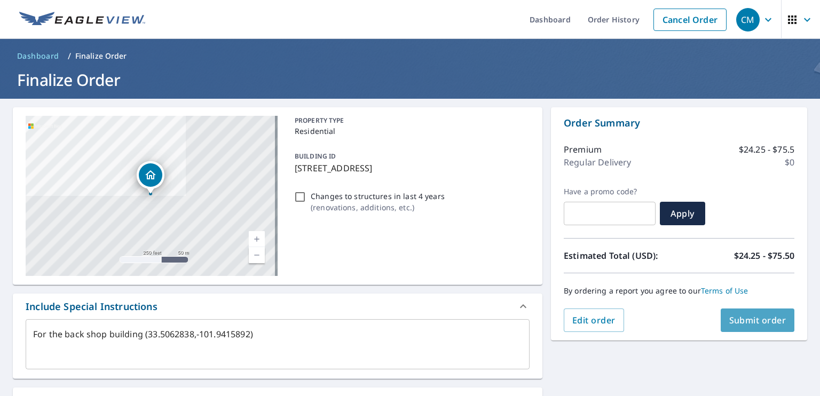
click at [738, 322] on span "Submit order" at bounding box center [757, 320] width 57 height 12
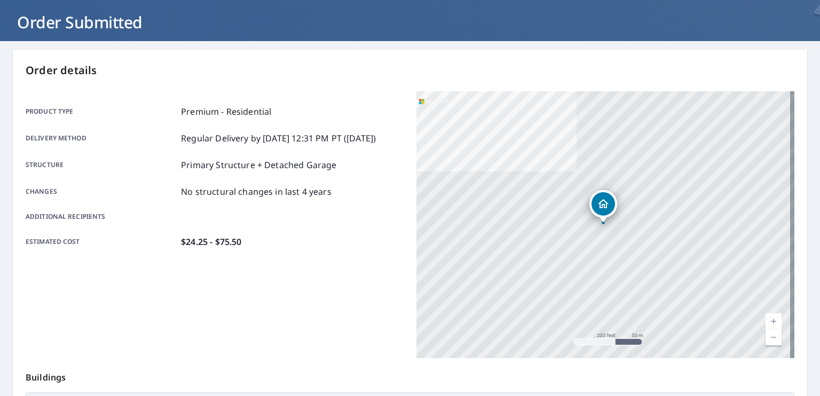
scroll to position [1, 0]
